Goal: Go to known website: Access a specific website the user already knows

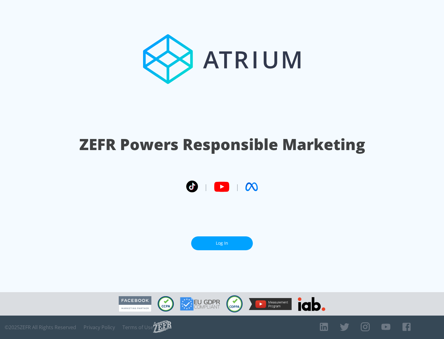
click at [222, 241] on link "Log In" at bounding box center [222, 244] width 62 height 14
